Goal: Transaction & Acquisition: Purchase product/service

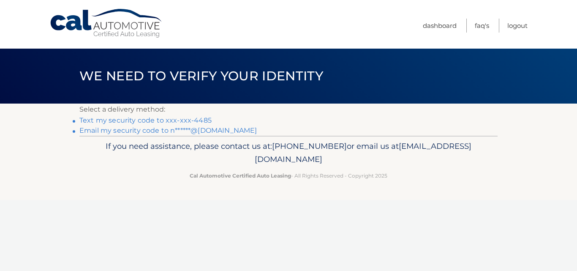
click at [208, 120] on link "Text my security code to xxx-xxx-4485" at bounding box center [145, 120] width 132 height 8
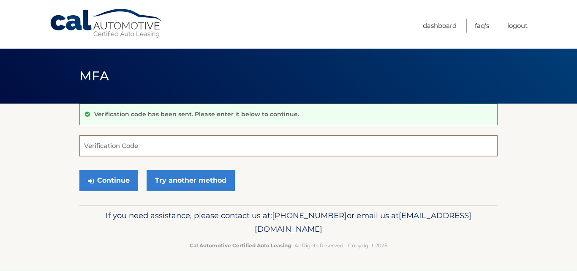
click at [127, 148] on input "Verification Code" at bounding box center [288, 145] width 419 height 21
type input "767300"
click at [79, 170] on button "Continue" at bounding box center [108, 180] width 59 height 21
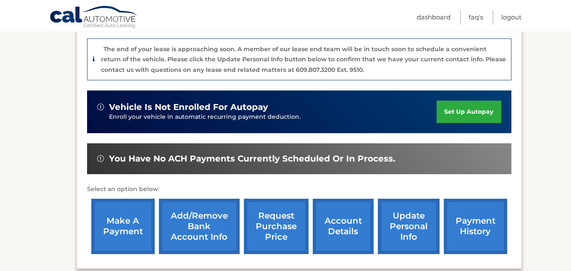
scroll to position [254, 0]
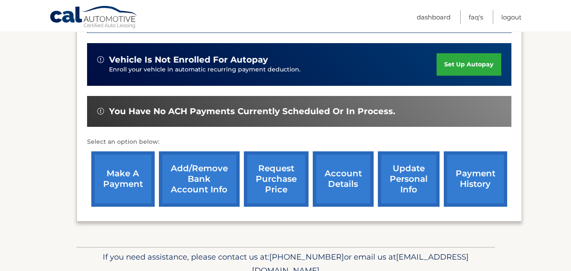
click at [135, 175] on link "make a payment" at bounding box center [122, 178] width 63 height 55
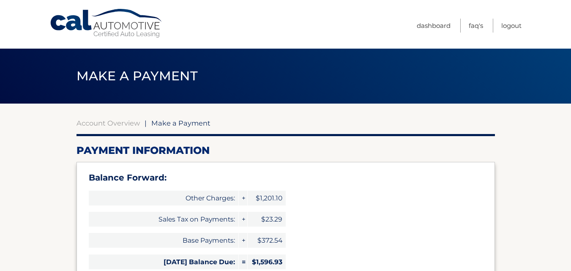
select select "NzU0MzljOTMtMDQ2Yy00MTU3LWI3MjYtNjM0NmUxZTI4NzIw"
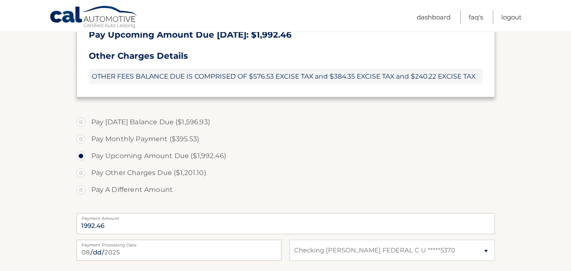
scroll to position [310, 0]
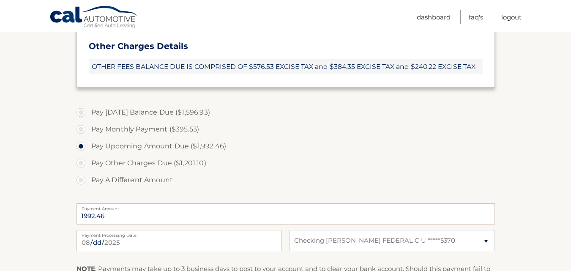
click at [81, 129] on label "Pay Monthly Payment ($395.53)" at bounding box center [286, 129] width 419 height 17
click at [81, 129] on input "Pay Monthly Payment ($395.53)" at bounding box center [84, 128] width 8 height 14
radio input "true"
type input "395.53"
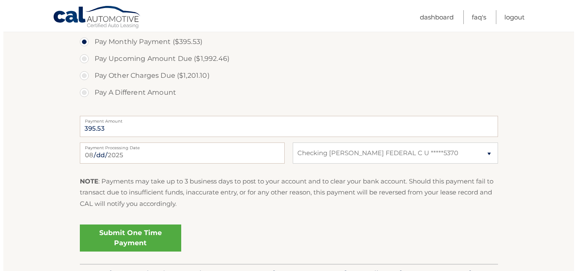
scroll to position [409, 0]
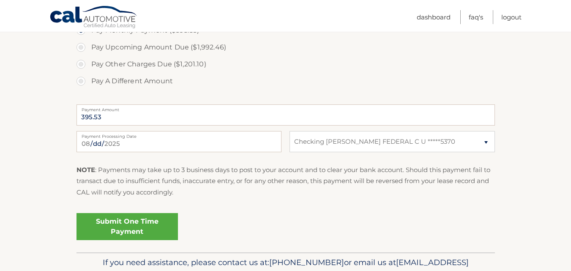
click at [129, 221] on link "Submit One Time Payment" at bounding box center [127, 226] width 101 height 27
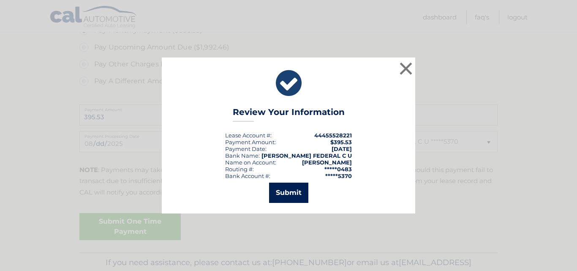
click at [290, 192] on button "Submit" at bounding box center [288, 193] width 39 height 20
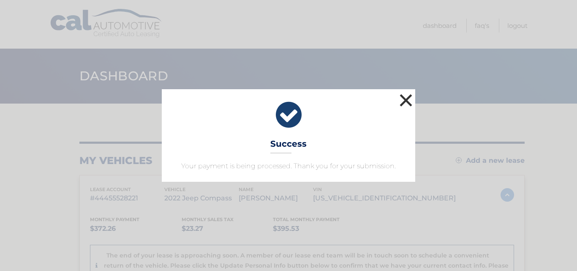
click at [407, 99] on button "×" at bounding box center [406, 100] width 17 height 17
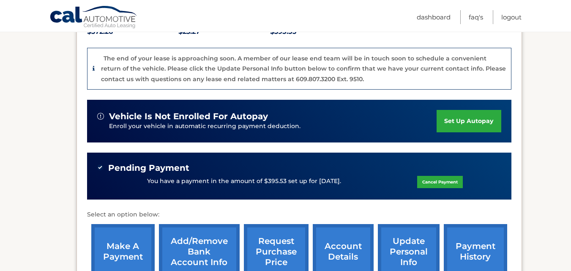
scroll to position [254, 0]
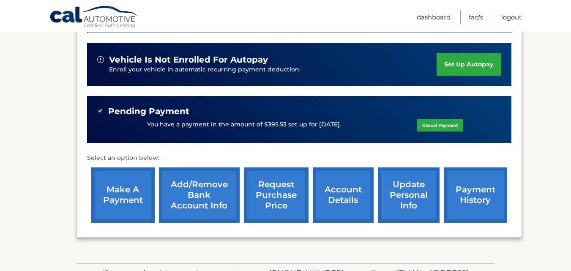
click at [119, 187] on link "make a payment" at bounding box center [122, 194] width 63 height 55
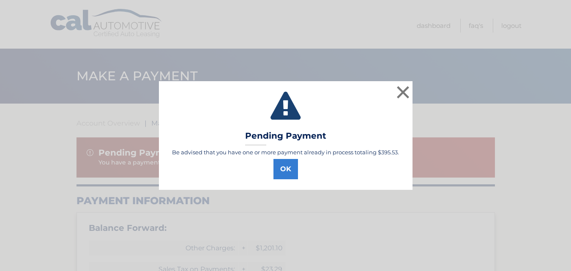
select select "NzU0MzljOTMtMDQ2Yy00MTU3LWI3MjYtNjM0NmUxZTI4NzIw"
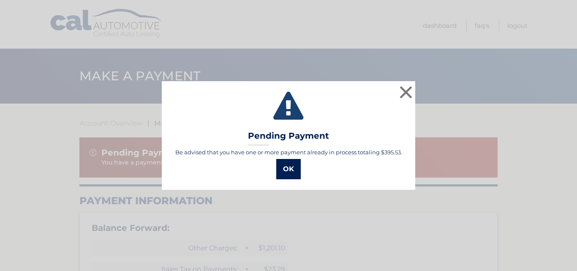
click at [291, 169] on button "OK" at bounding box center [288, 169] width 25 height 20
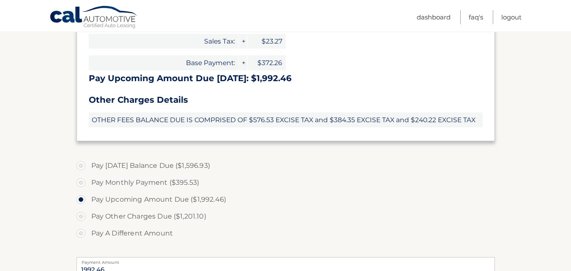
scroll to position [310, 0]
